Goal: Communication & Community: Participate in discussion

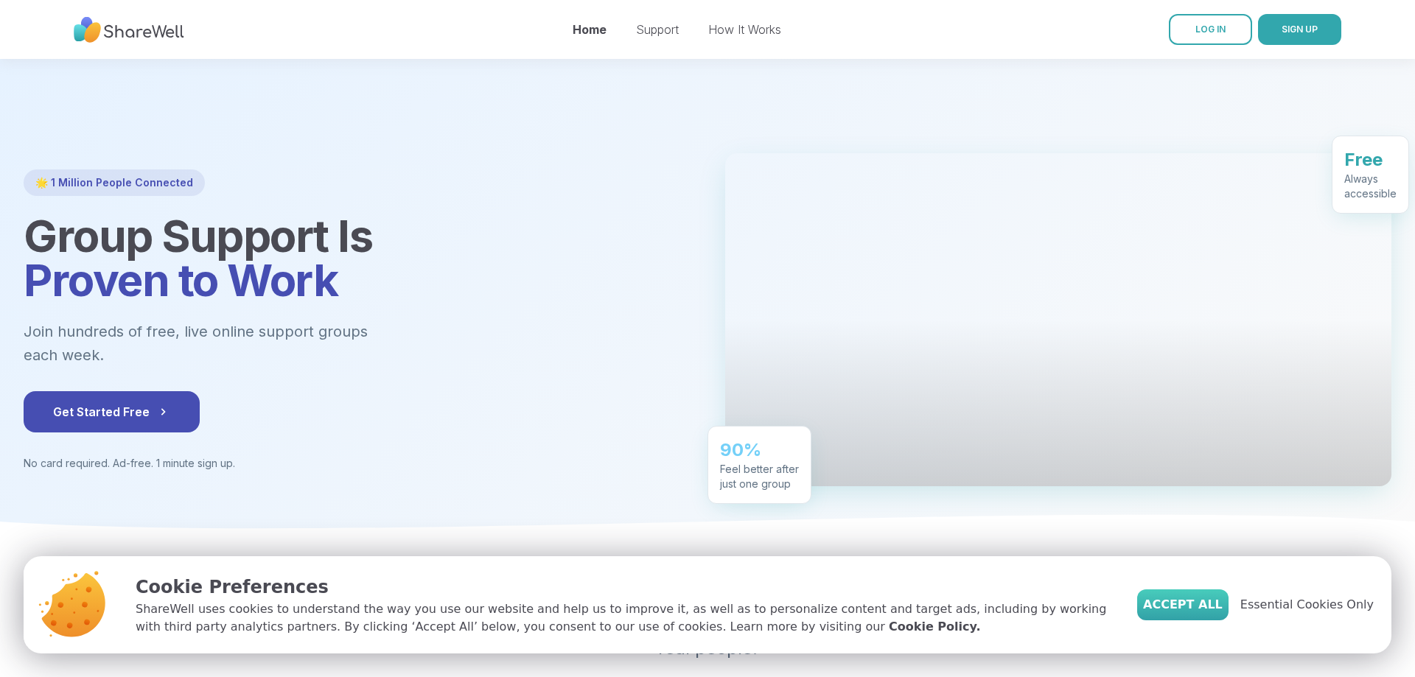
click at [1205, 611] on span "Accept All" at bounding box center [1183, 605] width 80 height 18
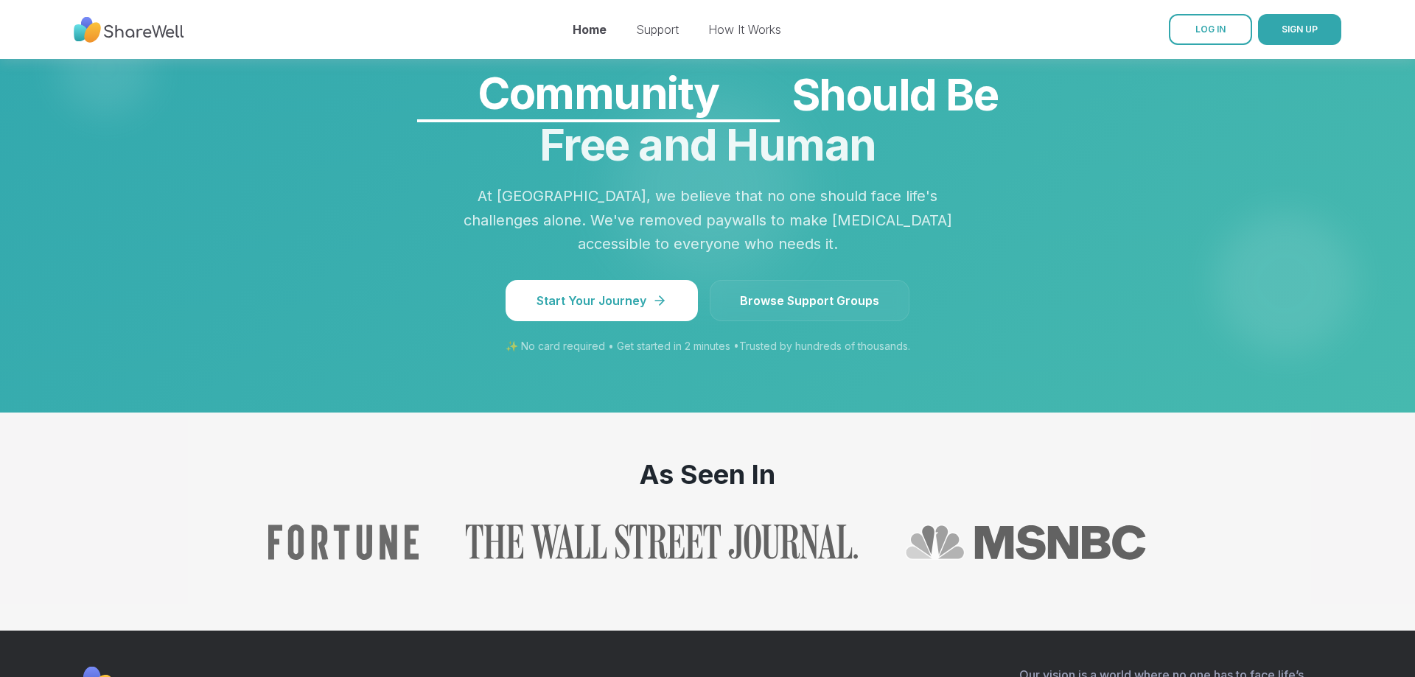
scroll to position [1353, 0]
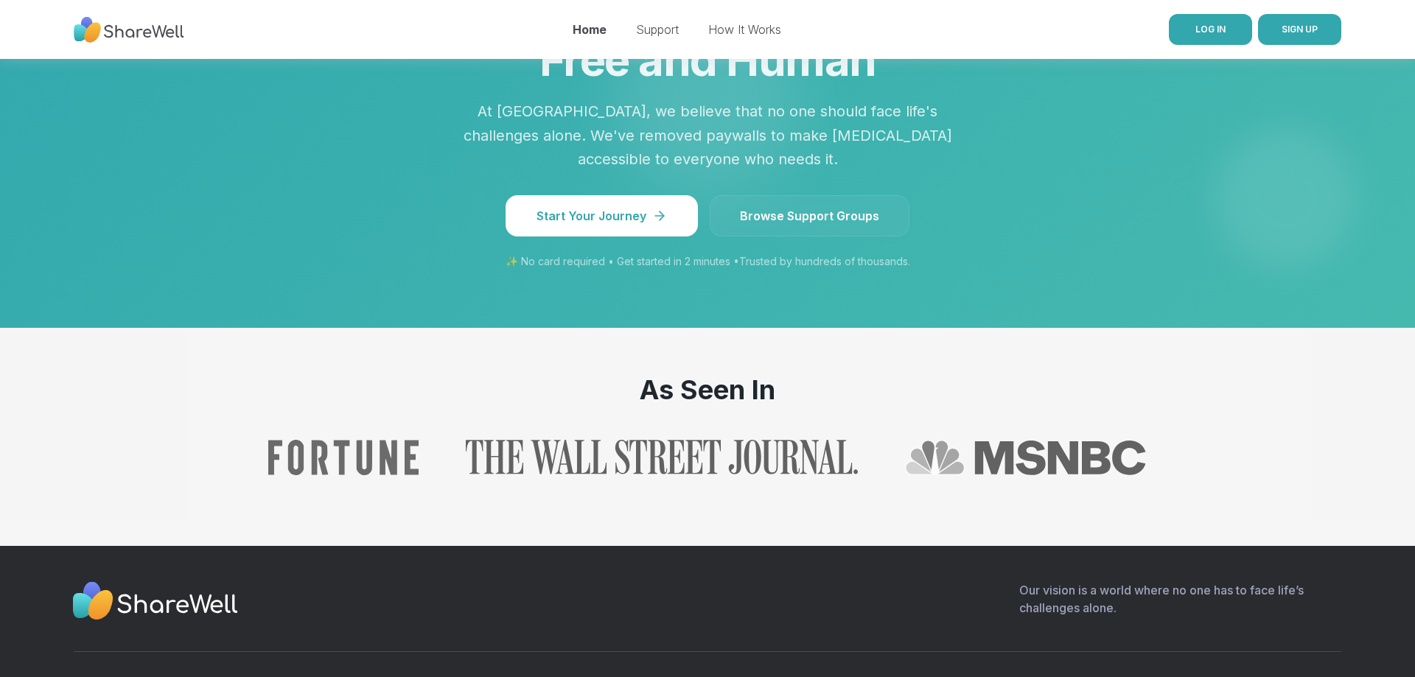
click at [1181, 28] on link "LOG IN" at bounding box center [1210, 29] width 83 height 31
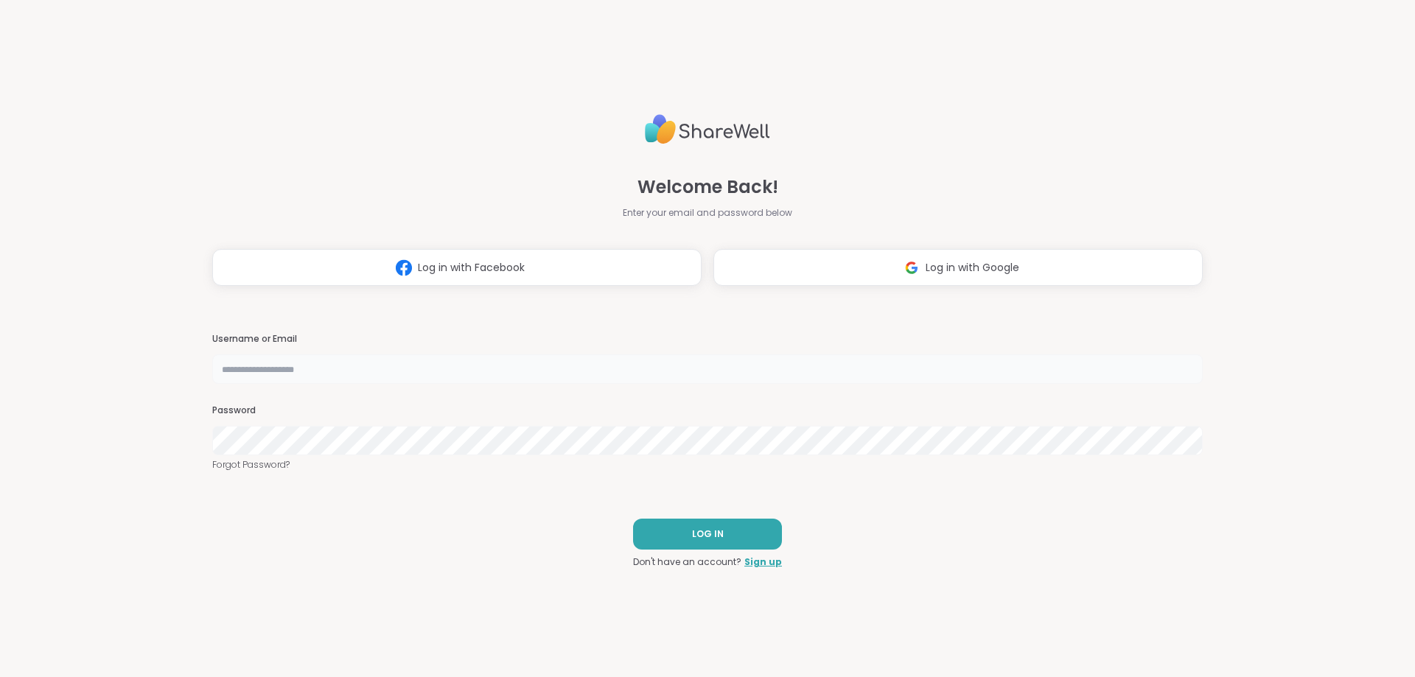
click at [548, 374] on input "text" at bounding box center [707, 368] width 990 height 29
type input "**********"
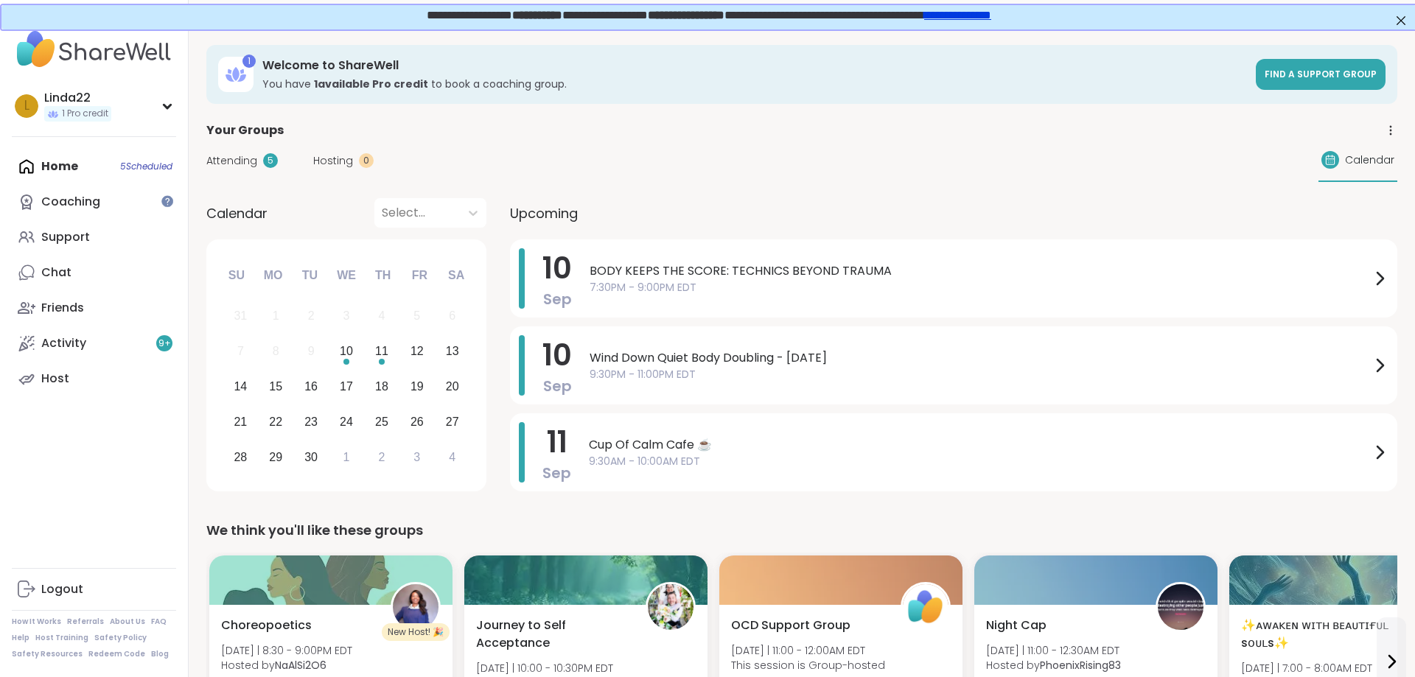
click at [97, 165] on div "Home 5 Scheduled Coaching Support Chat Friends Activity 9 + Host" at bounding box center [94, 273] width 164 height 248
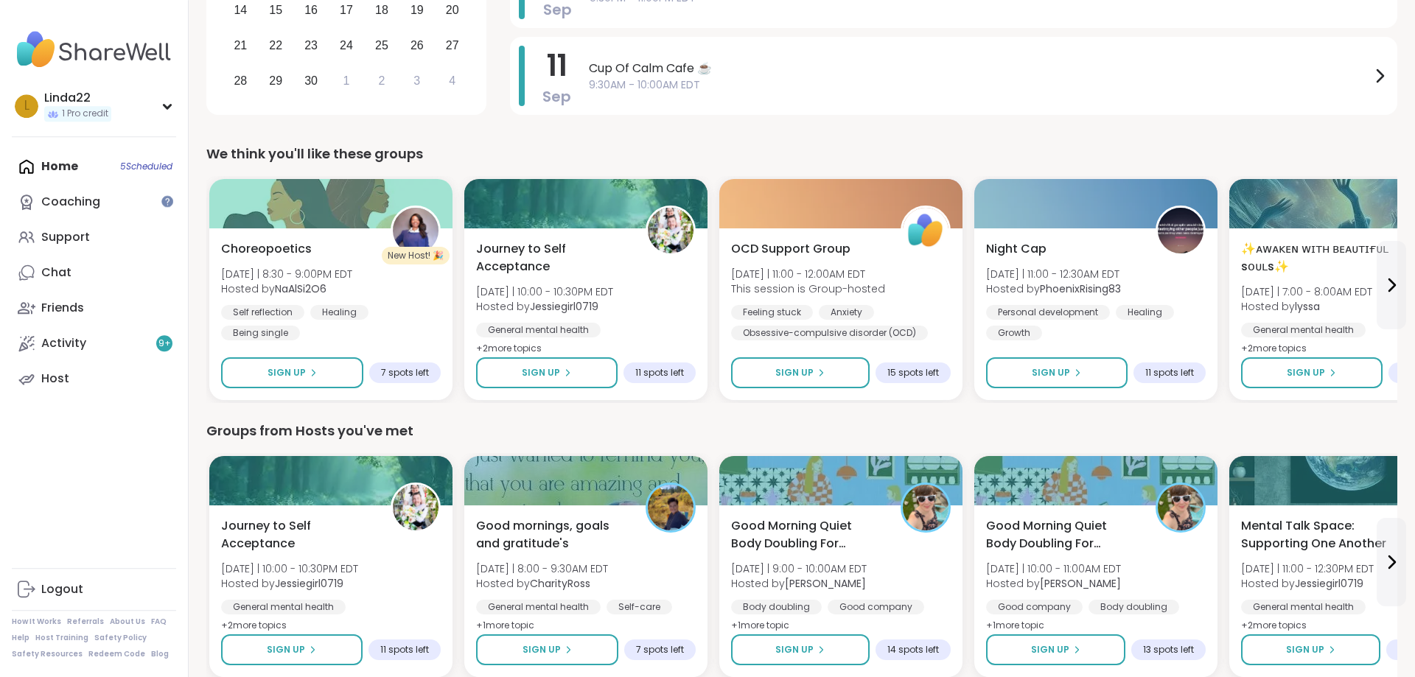
scroll to position [376, 0]
click at [116, 205] on link "Coaching" at bounding box center [94, 201] width 164 height 35
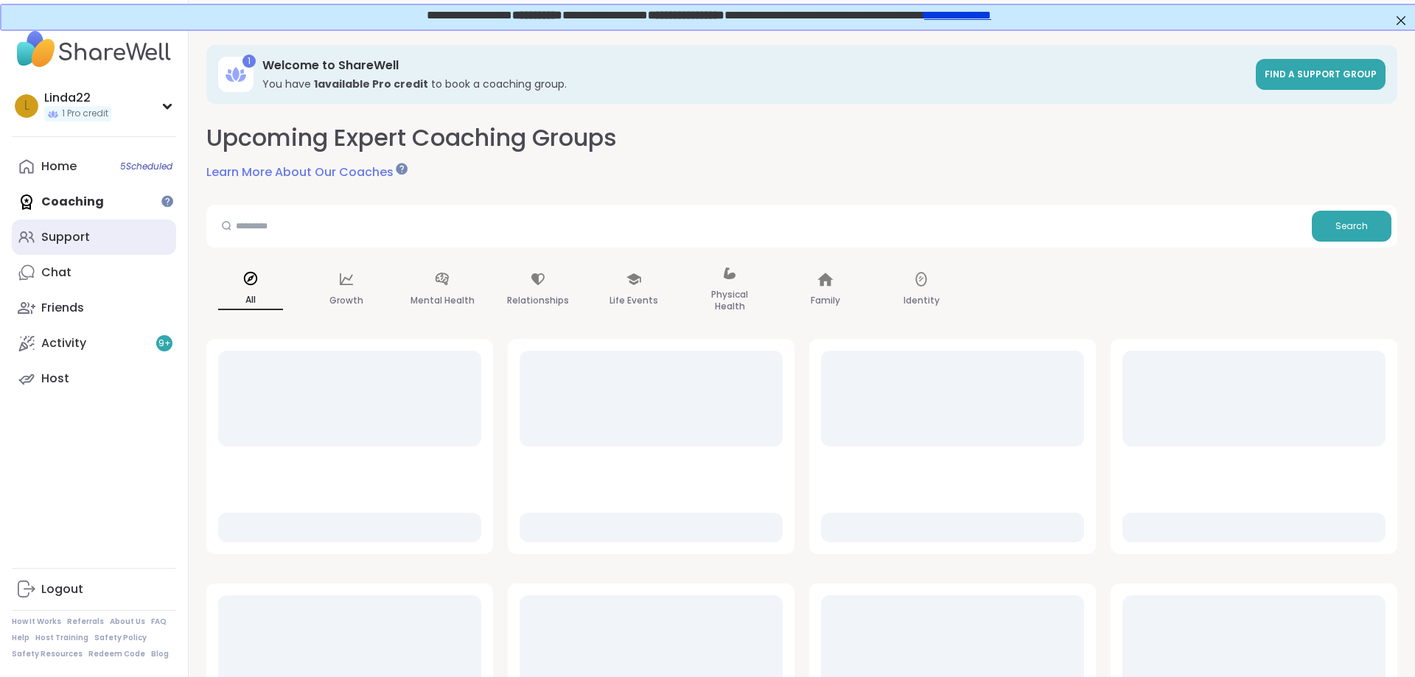
click at [107, 237] on link "Support" at bounding box center [94, 237] width 164 height 35
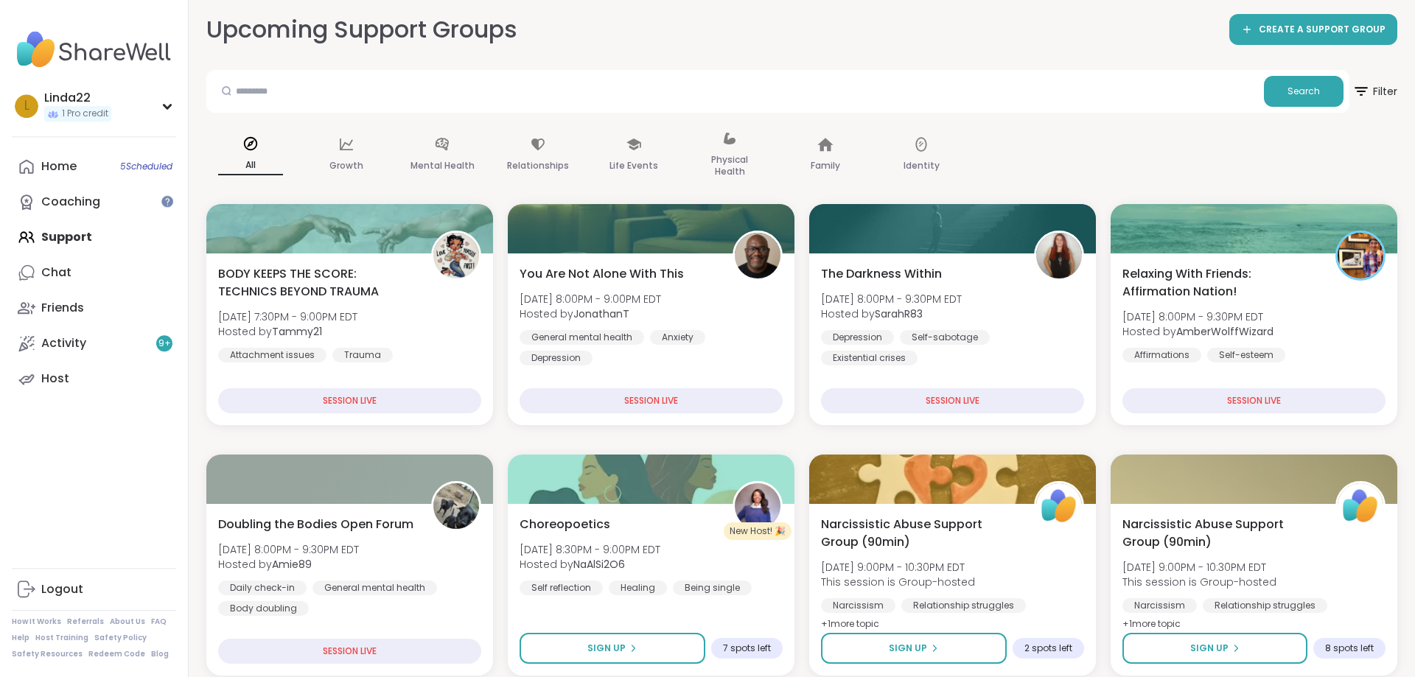
scroll to position [150, 0]
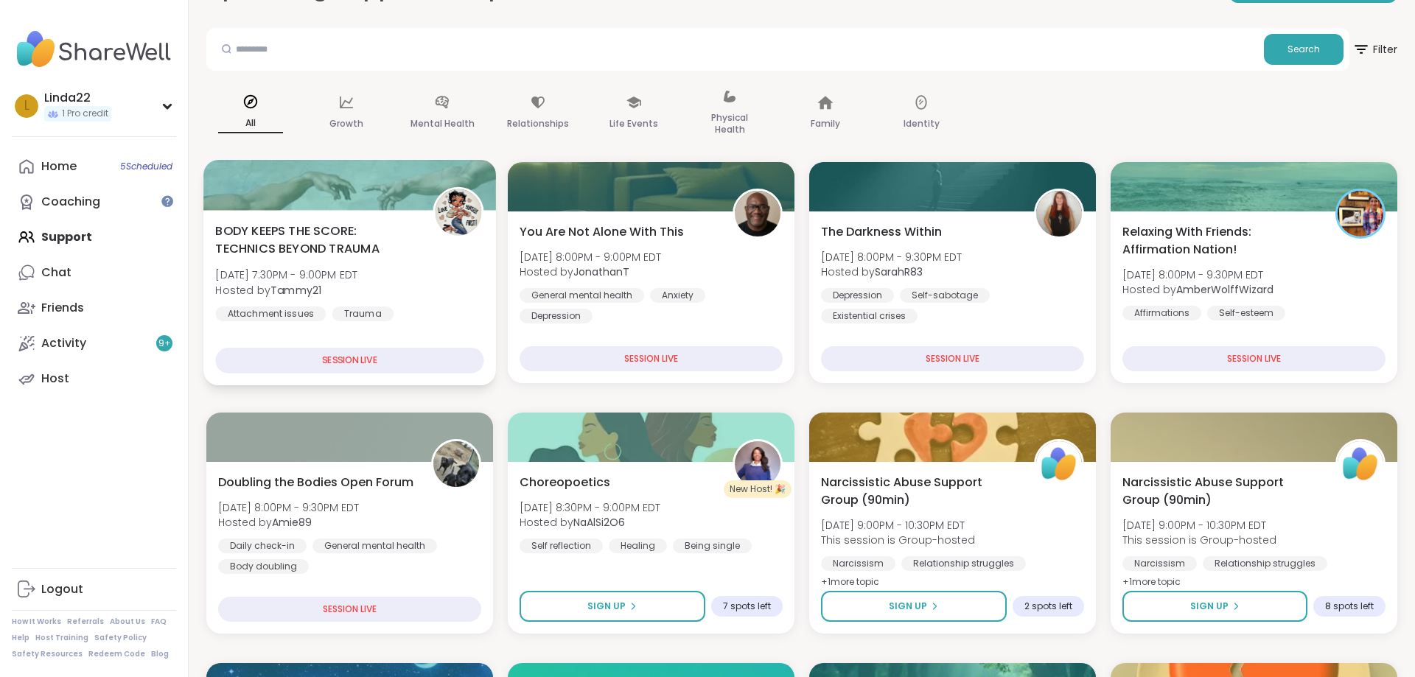
click at [371, 203] on div at bounding box center [349, 185] width 293 height 50
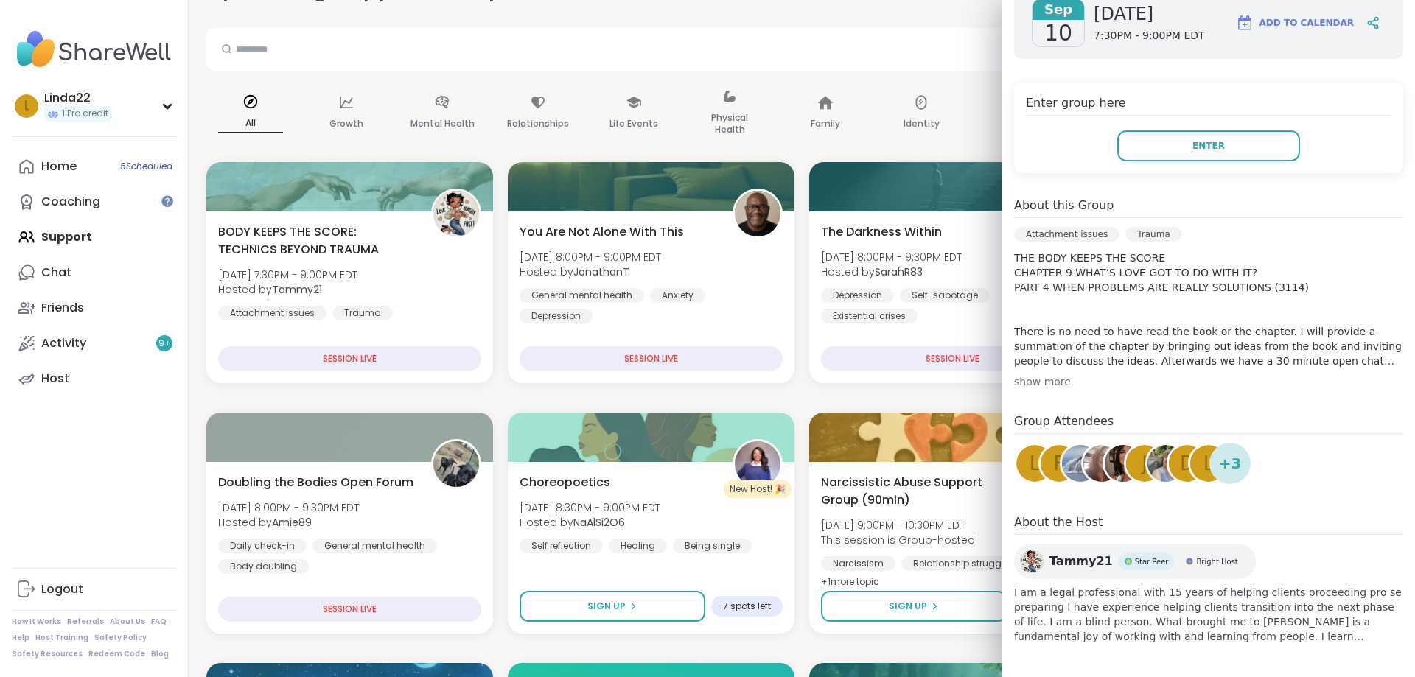
scroll to position [257, 0]
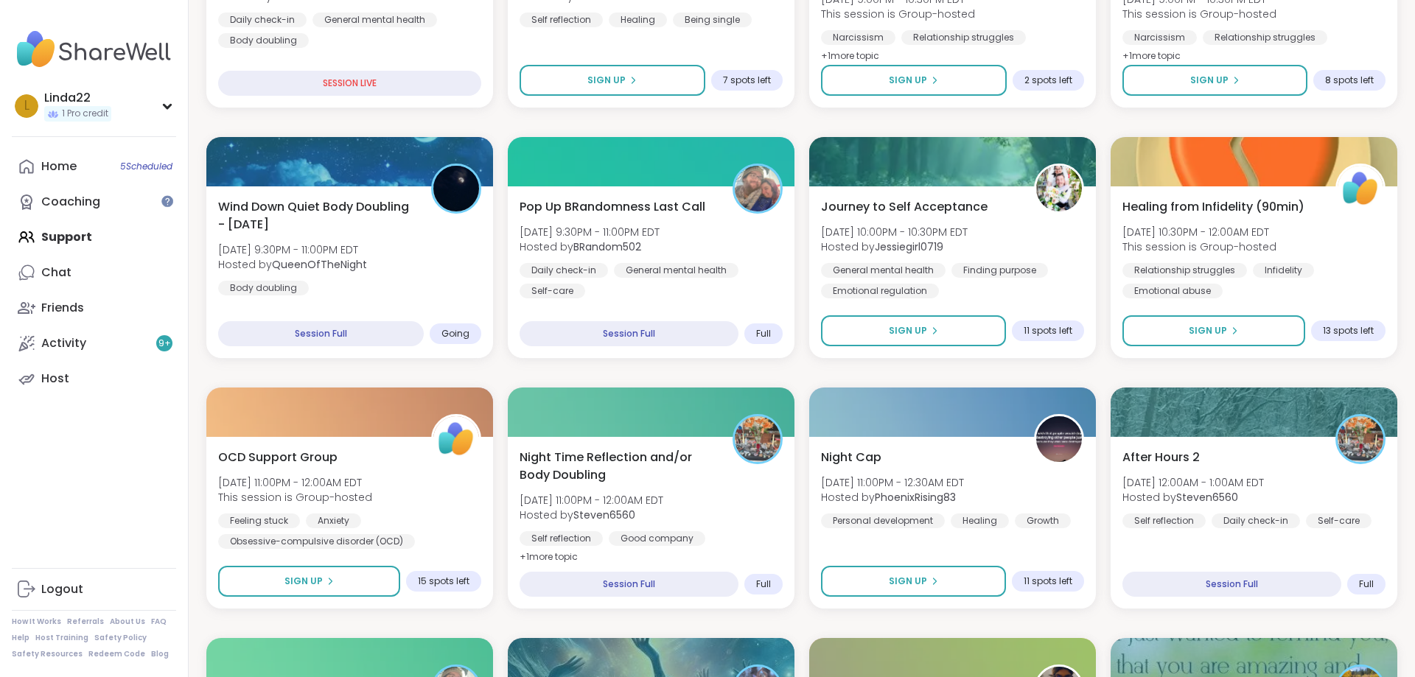
scroll to position [752, 0]
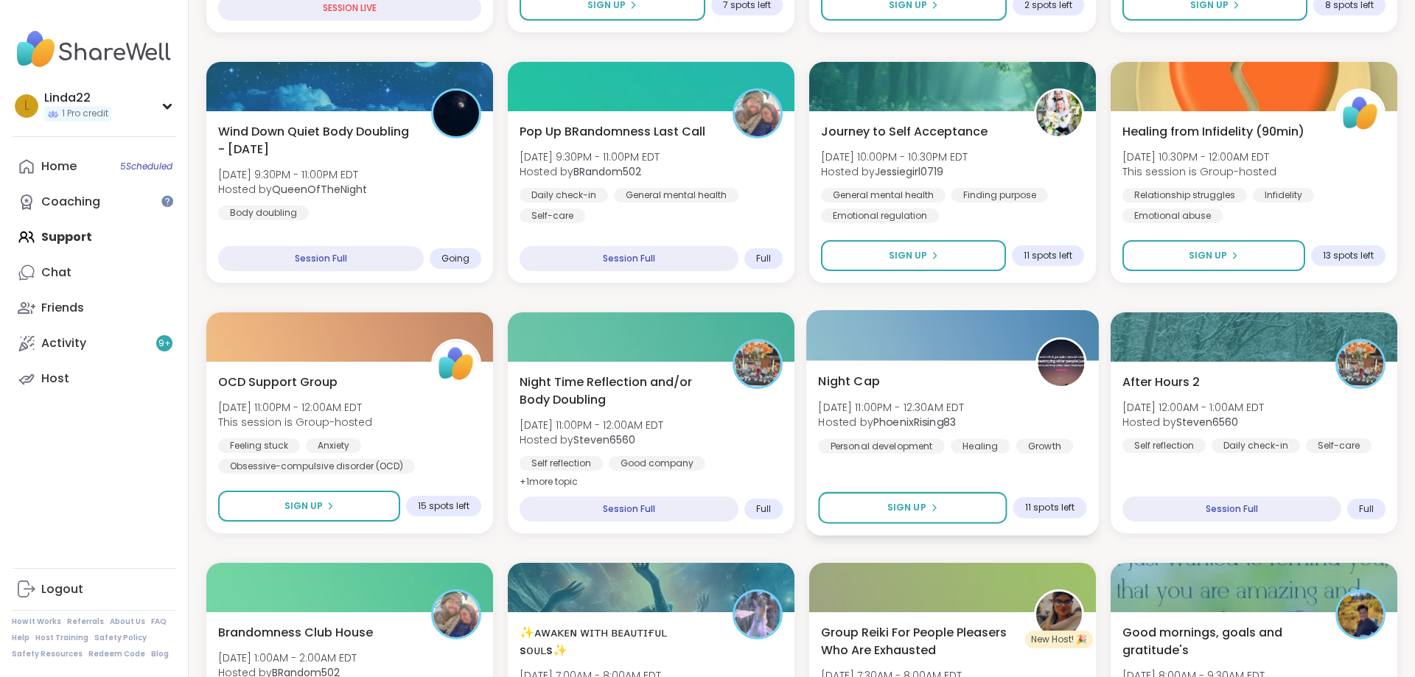
click at [891, 330] on div at bounding box center [952, 335] width 293 height 50
click at [902, 339] on div at bounding box center [952, 335] width 293 height 50
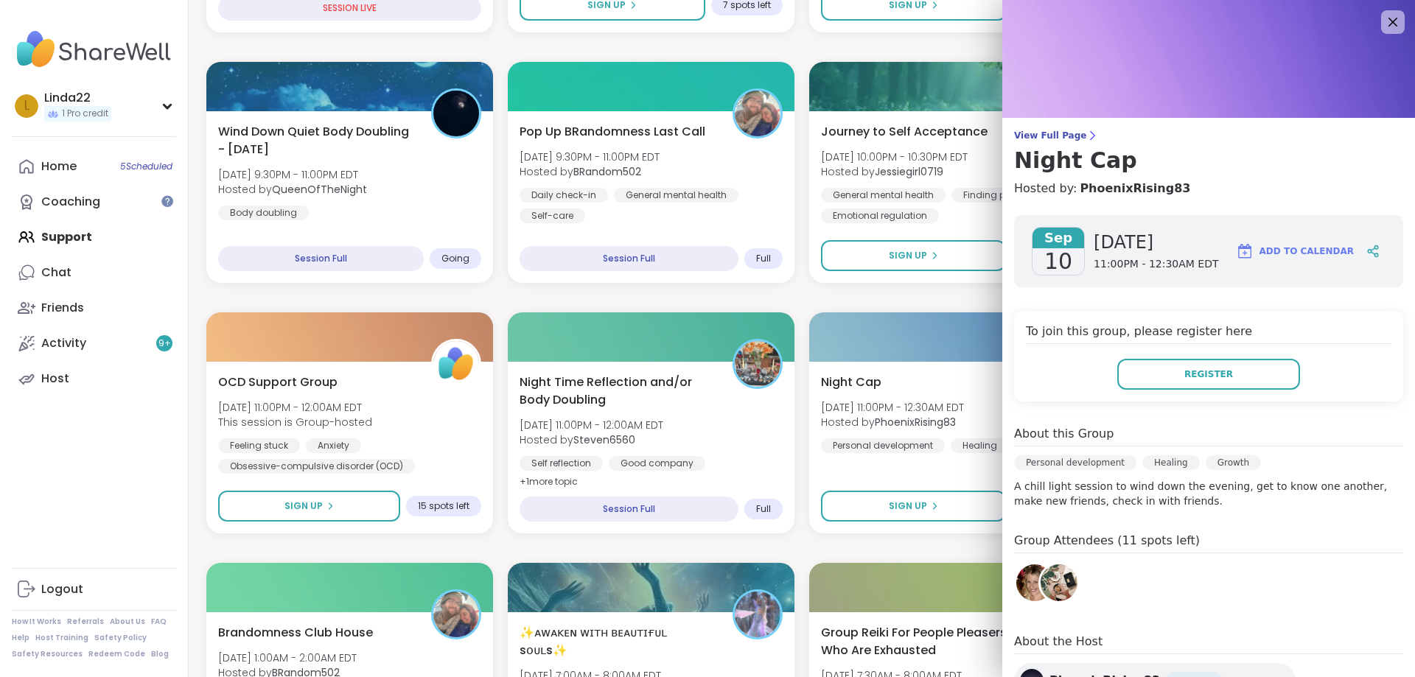
scroll to position [136, 0]
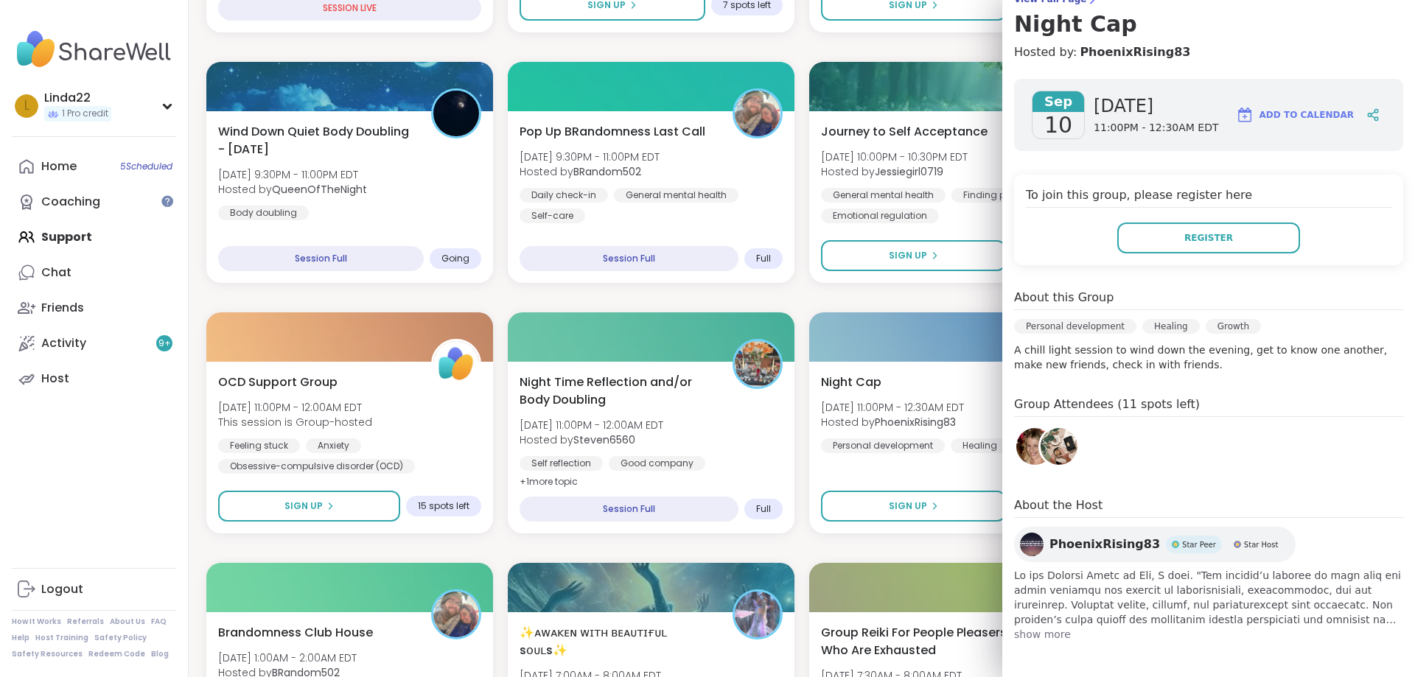
click at [1055, 635] on span "show more" at bounding box center [1208, 634] width 389 height 15
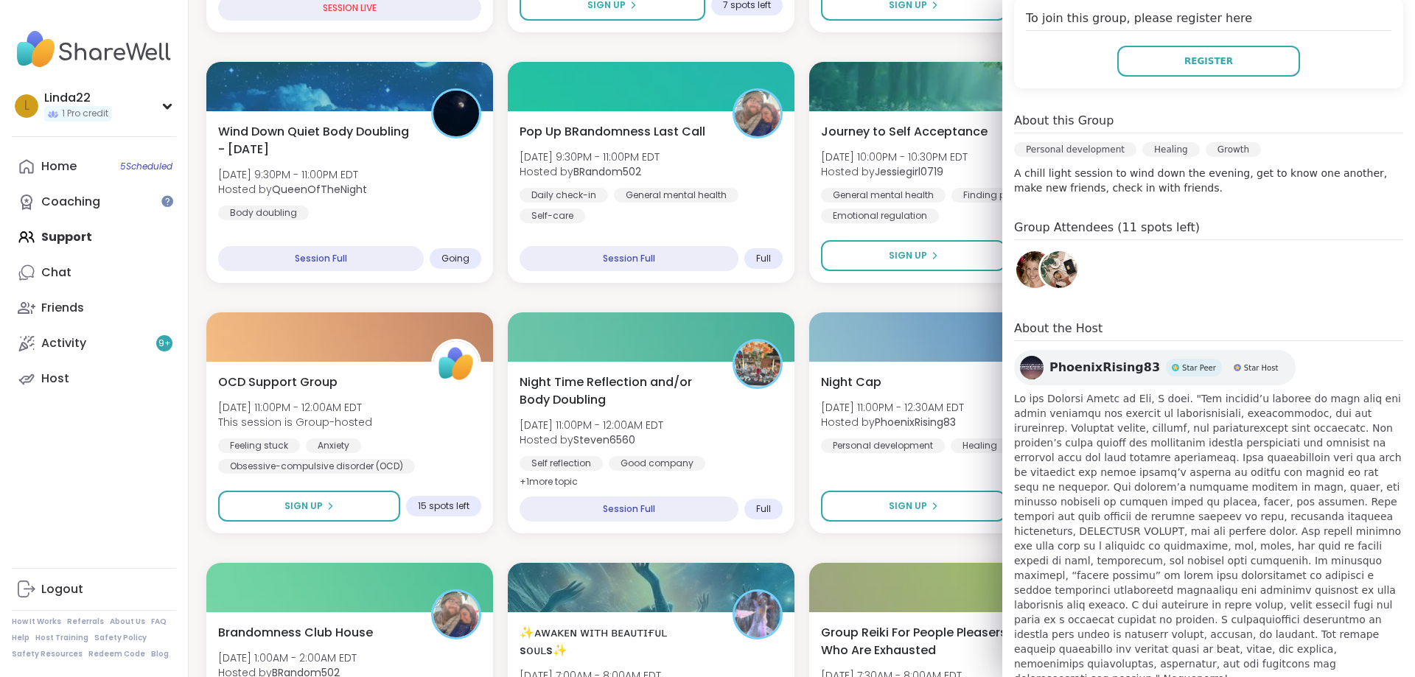
scroll to position [0, 0]
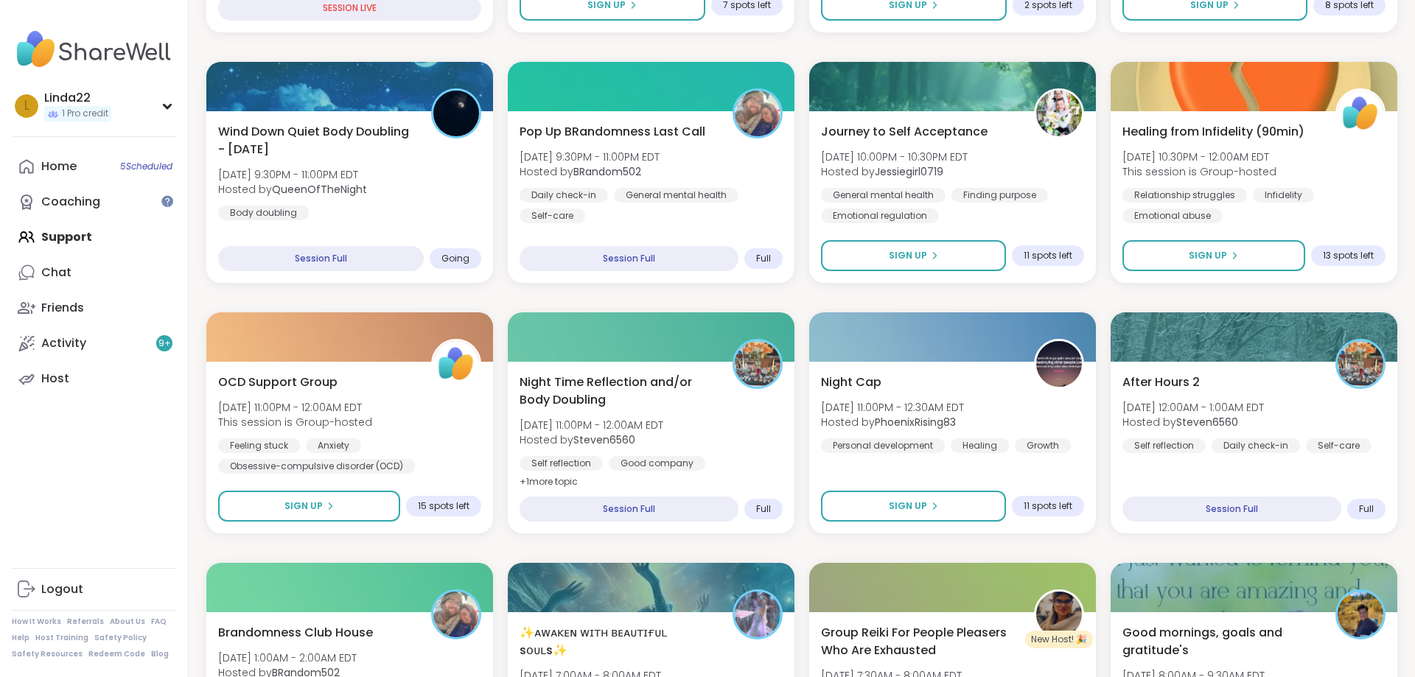
click at [895, 296] on div "BODY KEEPS THE SCORE: TECHNICS BEYOND TRAUMA [DATE] 7:30PM - 9:00PM EDT Hosted …" at bounding box center [801, 674] width 1191 height 2226
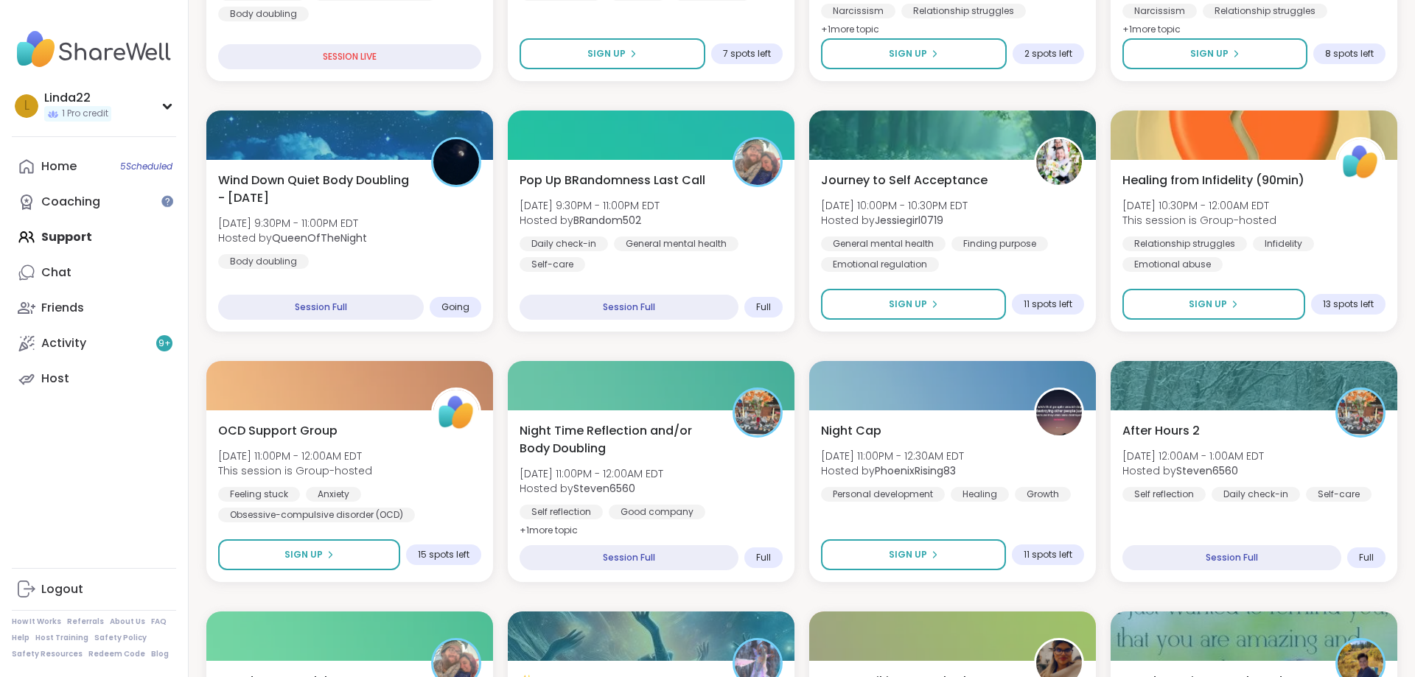
scroll to position [601, 0]
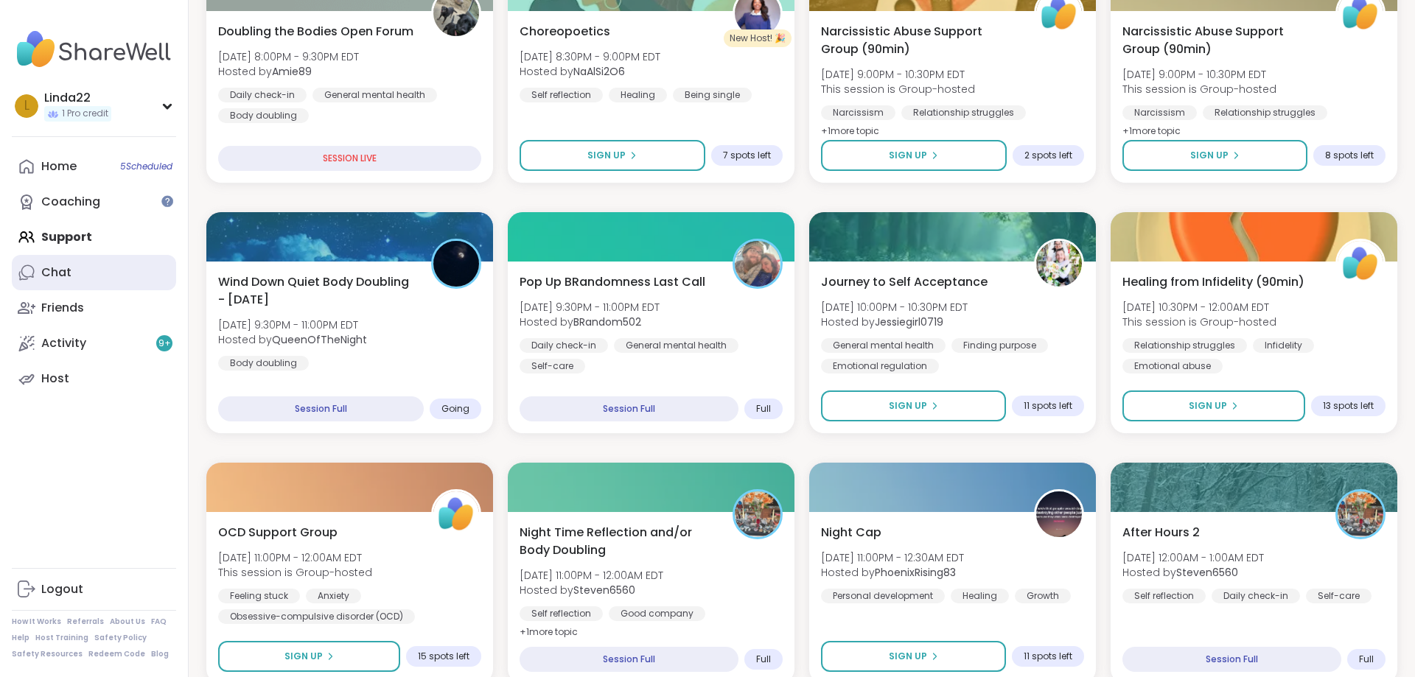
click at [85, 264] on link "Chat" at bounding box center [94, 272] width 164 height 35
